Goal: Information Seeking & Learning: Learn about a topic

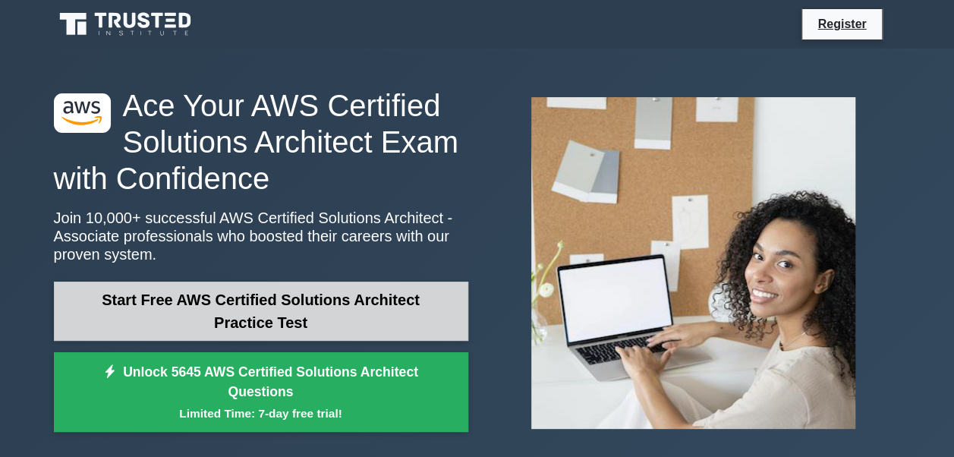
click at [413, 302] on link "Start Free AWS Certified Solutions Architect Practice Test" at bounding box center [261, 310] width 414 height 59
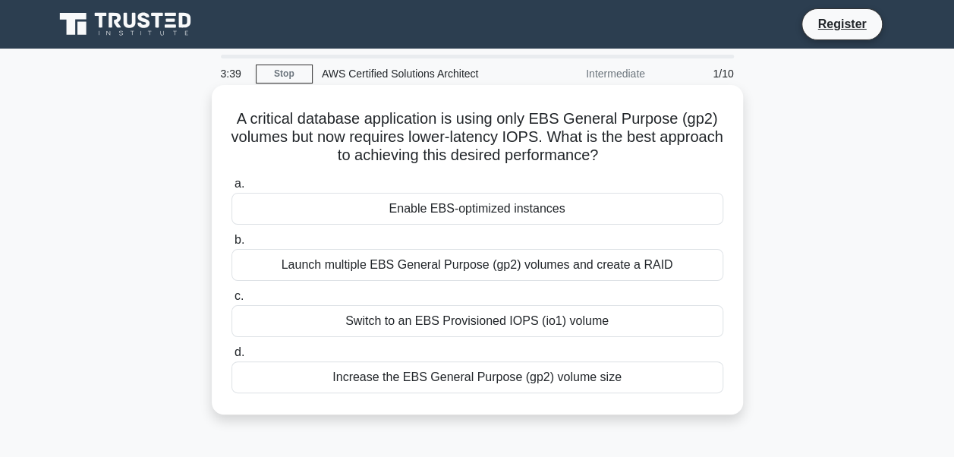
click at [453, 219] on div "Enable EBS-optimized instances" at bounding box center [477, 209] width 492 height 32
click at [231, 189] on input "a. Enable EBS-optimized instances" at bounding box center [231, 184] width 0 height 10
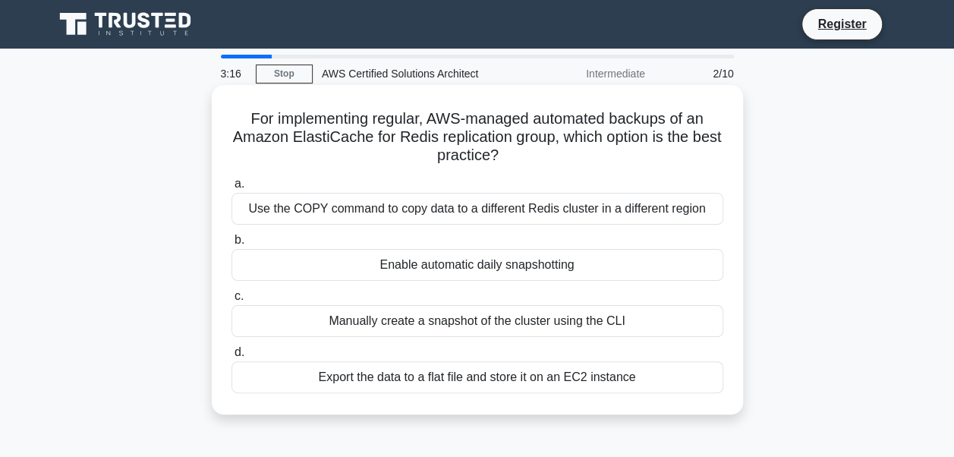
click at [493, 269] on div "Enable automatic daily snapshotting" at bounding box center [477, 265] width 492 height 32
click at [231, 245] on input "b. Enable automatic daily snapshotting" at bounding box center [231, 240] width 0 height 10
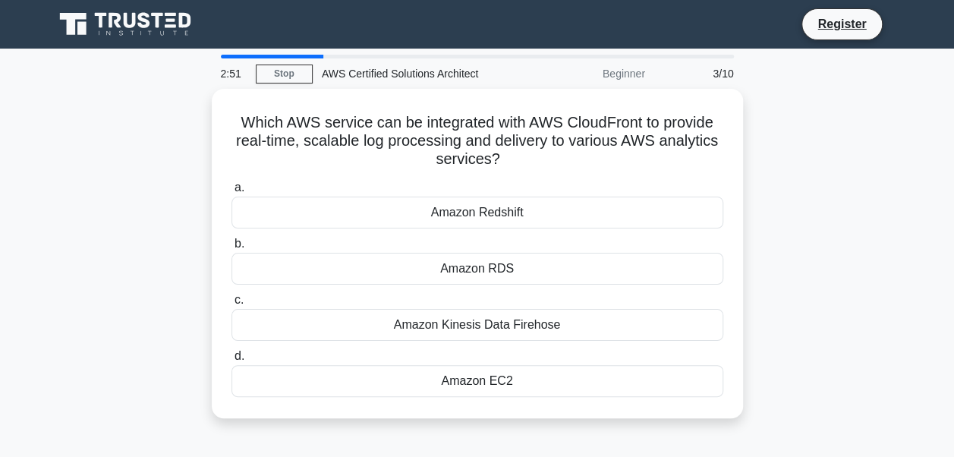
click at [493, 269] on div "Amazon RDS" at bounding box center [477, 269] width 492 height 32
click at [231, 249] on input "b. Amazon RDS" at bounding box center [231, 244] width 0 height 10
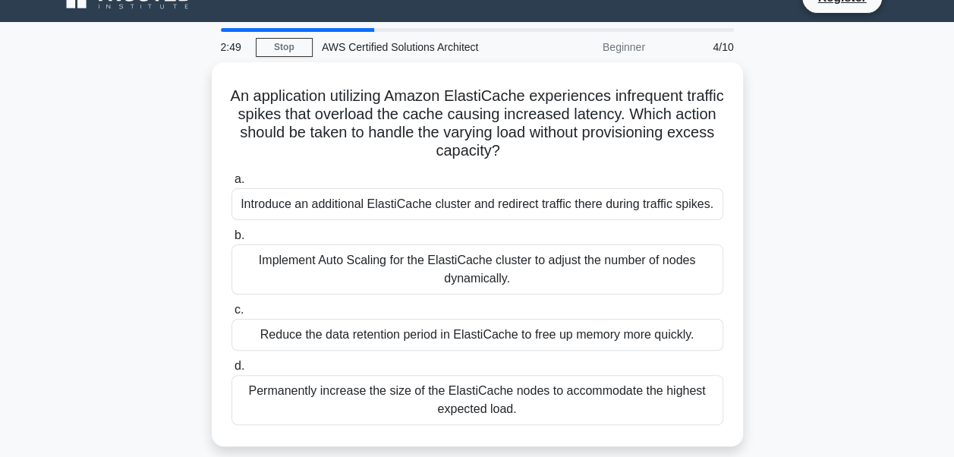
scroll to position [27, 0]
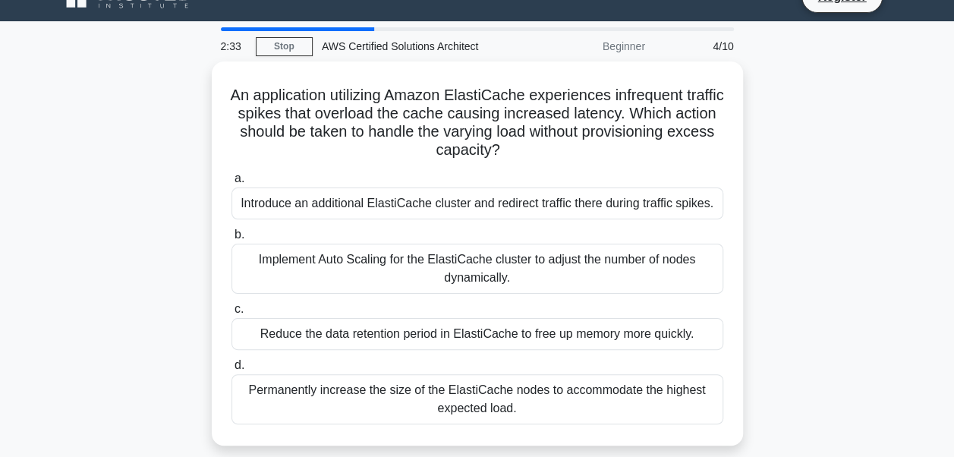
click at [493, 269] on div "Implement Auto Scaling for the ElastiCache cluster to adjust the number of node…" at bounding box center [477, 269] width 492 height 50
click at [231, 240] on input "b. Implement Auto Scaling for the ElastiCache cluster to adjust the number of n…" at bounding box center [231, 235] width 0 height 10
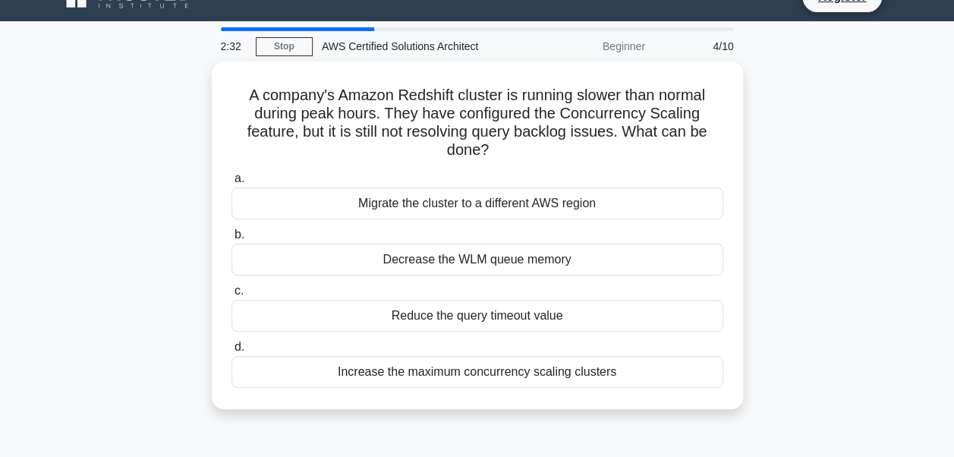
scroll to position [0, 0]
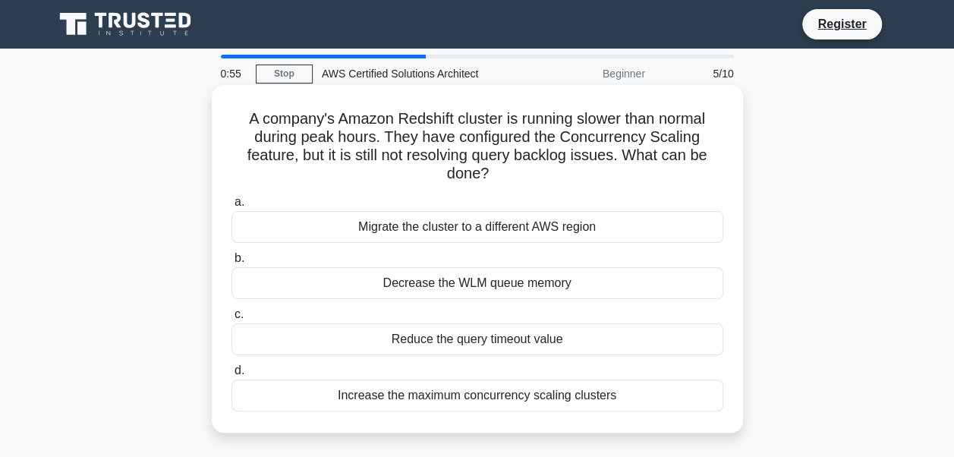
click at [564, 223] on div "Migrate the cluster to a different AWS region" at bounding box center [477, 227] width 492 height 32
click at [231, 207] on input "a. Migrate the cluster to a different AWS region" at bounding box center [231, 202] width 0 height 10
